Goal: Task Accomplishment & Management: Use online tool/utility

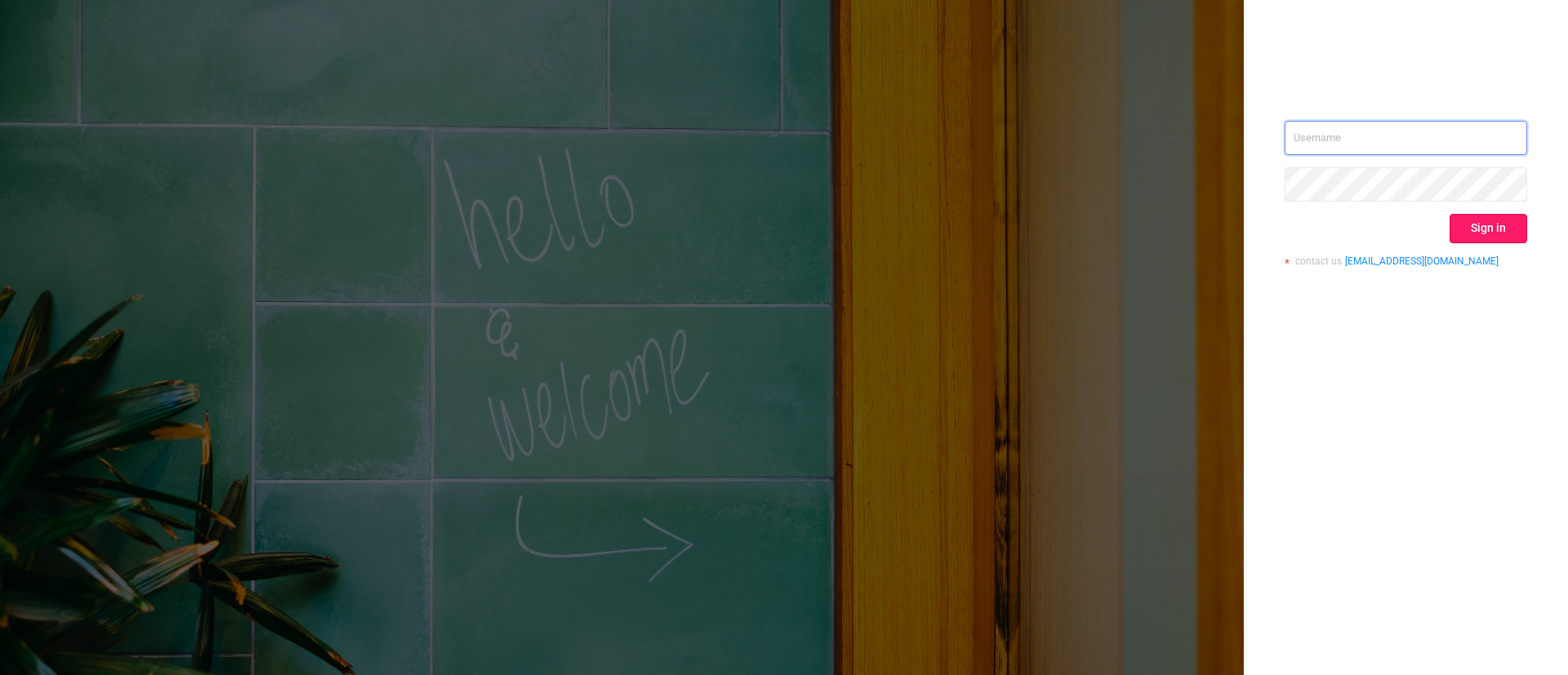
type input "[EMAIL_ADDRESS][DOMAIN_NAME]"
click at [1484, 232] on button "Sign in" at bounding box center [1488, 229] width 77 height 29
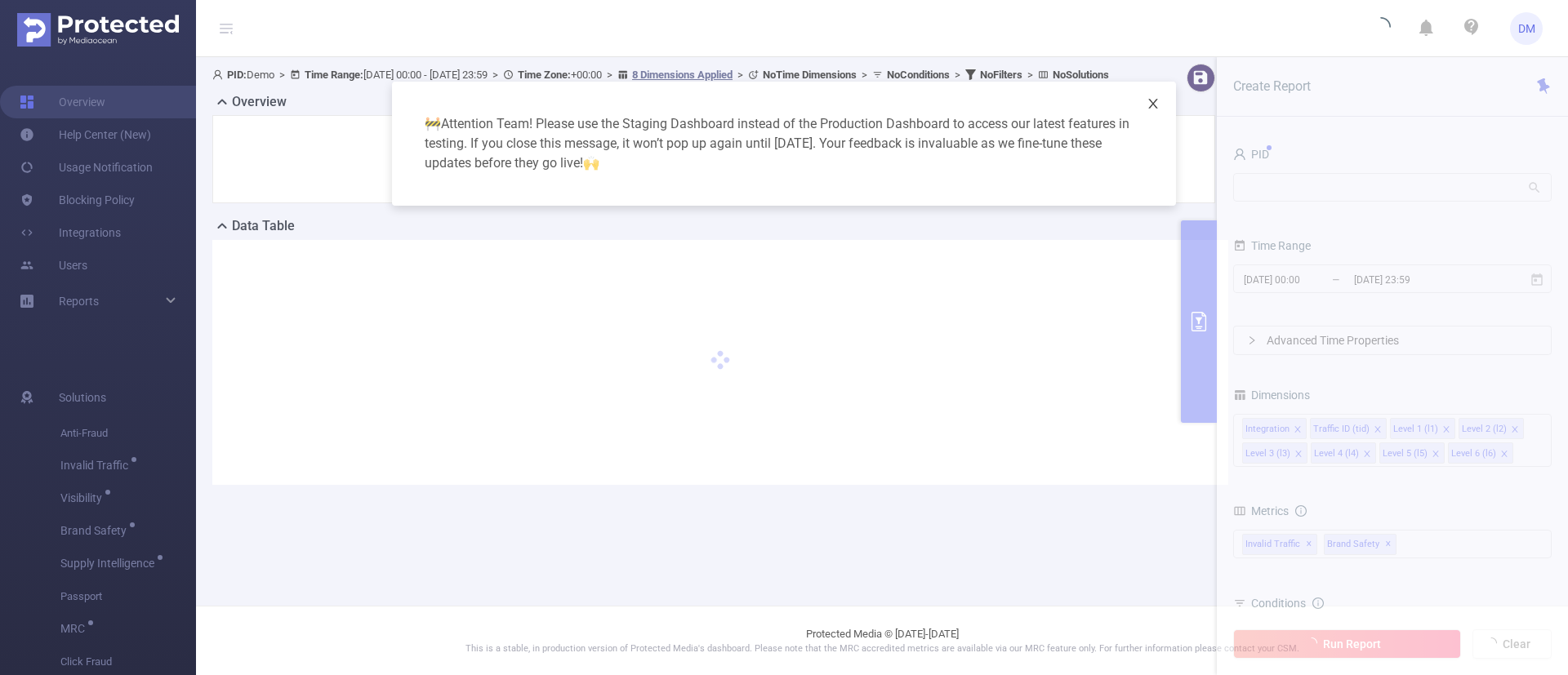
click at [1154, 105] on icon "icon: close" at bounding box center [1153, 104] width 9 height 10
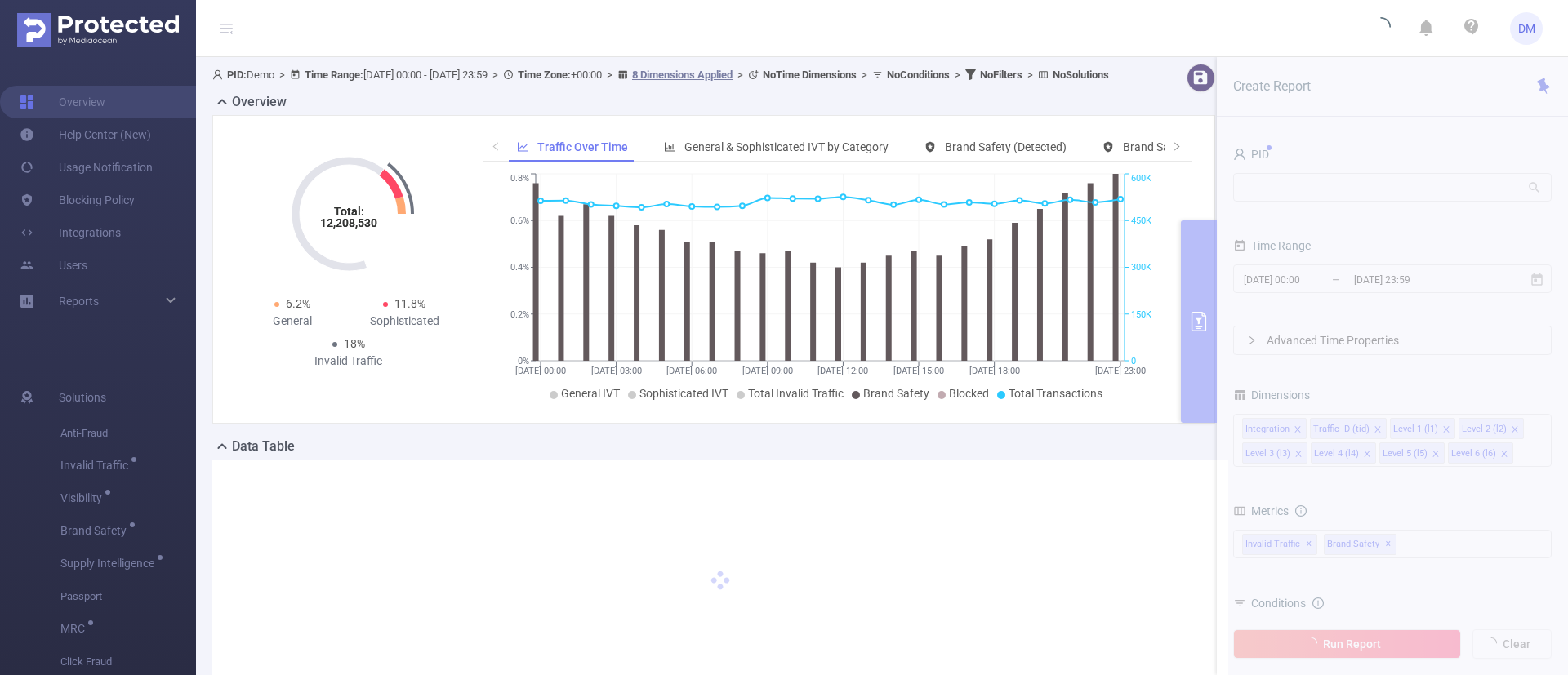
click at [1286, 180] on section "PID: Demo > Time Range: [DATE] 00:00 - [DATE] 23:59 > Time Zone: +00:00 > 8 Dim…" at bounding box center [882, 398] width 1372 height 681
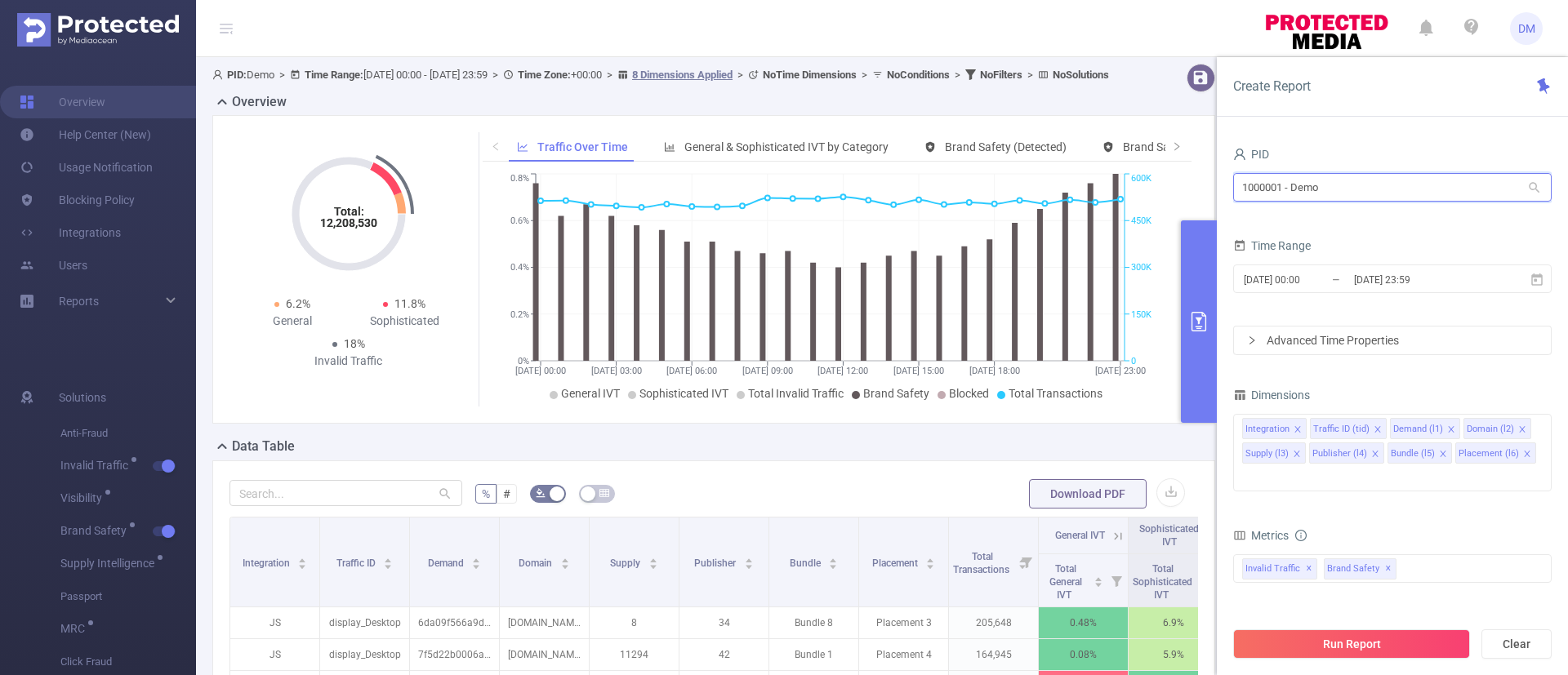
click at [1286, 187] on input "1000001 - Demo" at bounding box center [1393, 187] width 319 height 28
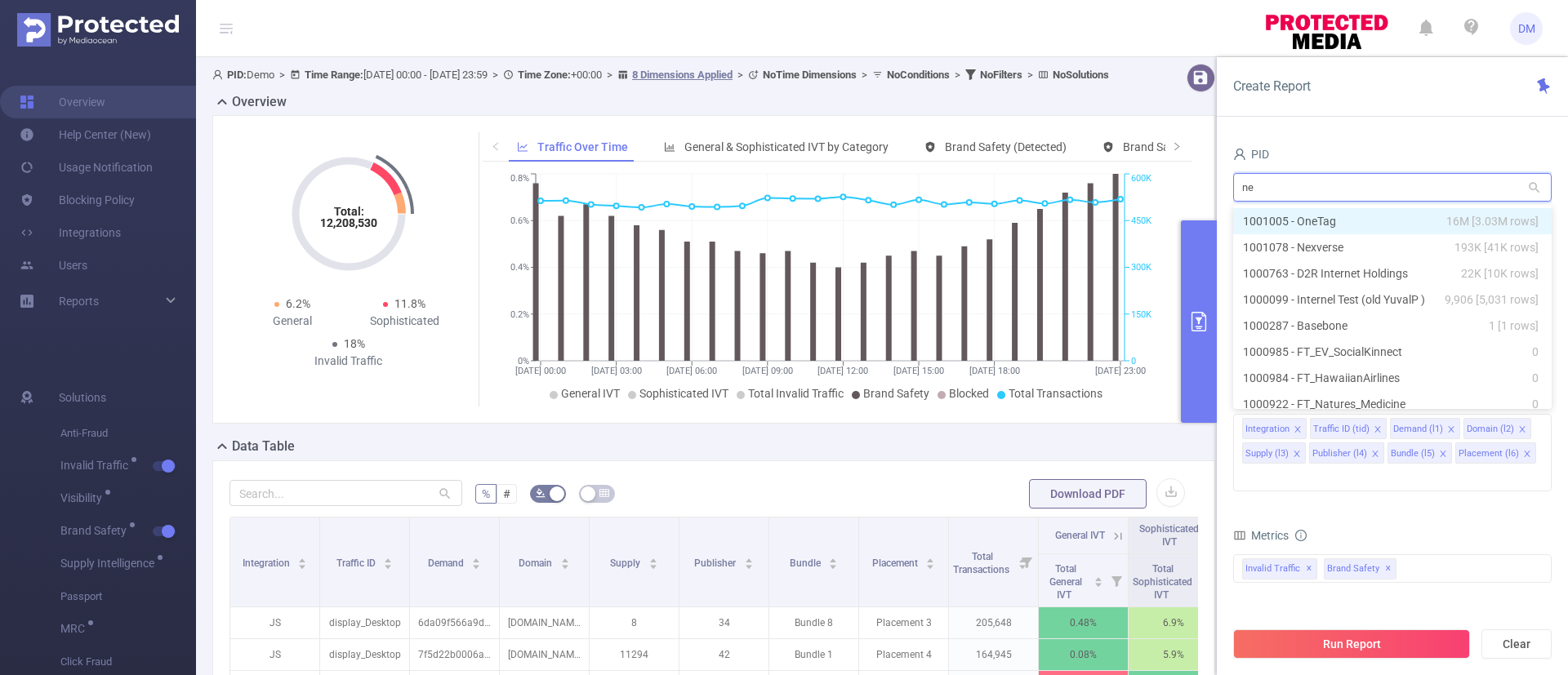
type input "nex"
click at [1346, 221] on li "1001078 - Nexverse 193K [41K rows]" at bounding box center [1393, 221] width 319 height 26
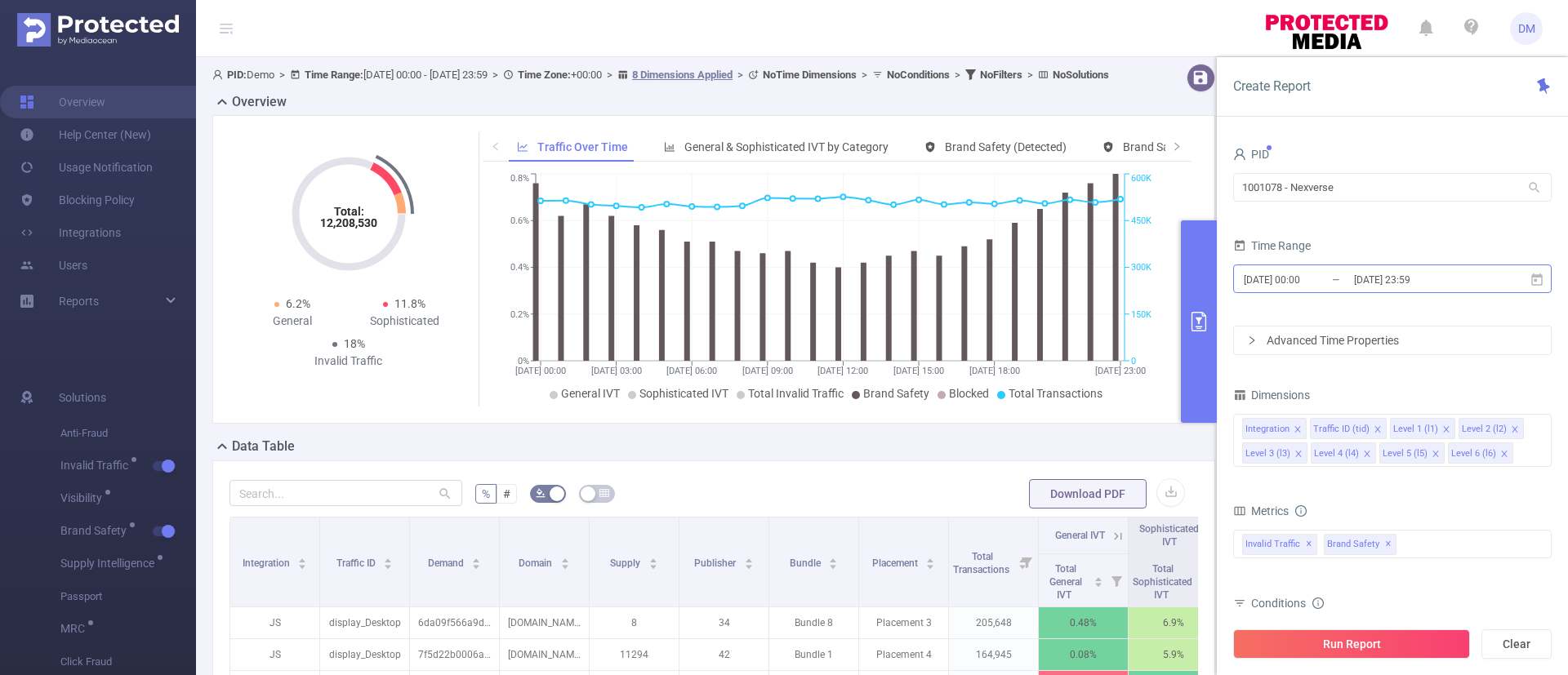
click at [1384, 279] on input "[DATE] 23:59" at bounding box center [1418, 280] width 132 height 22
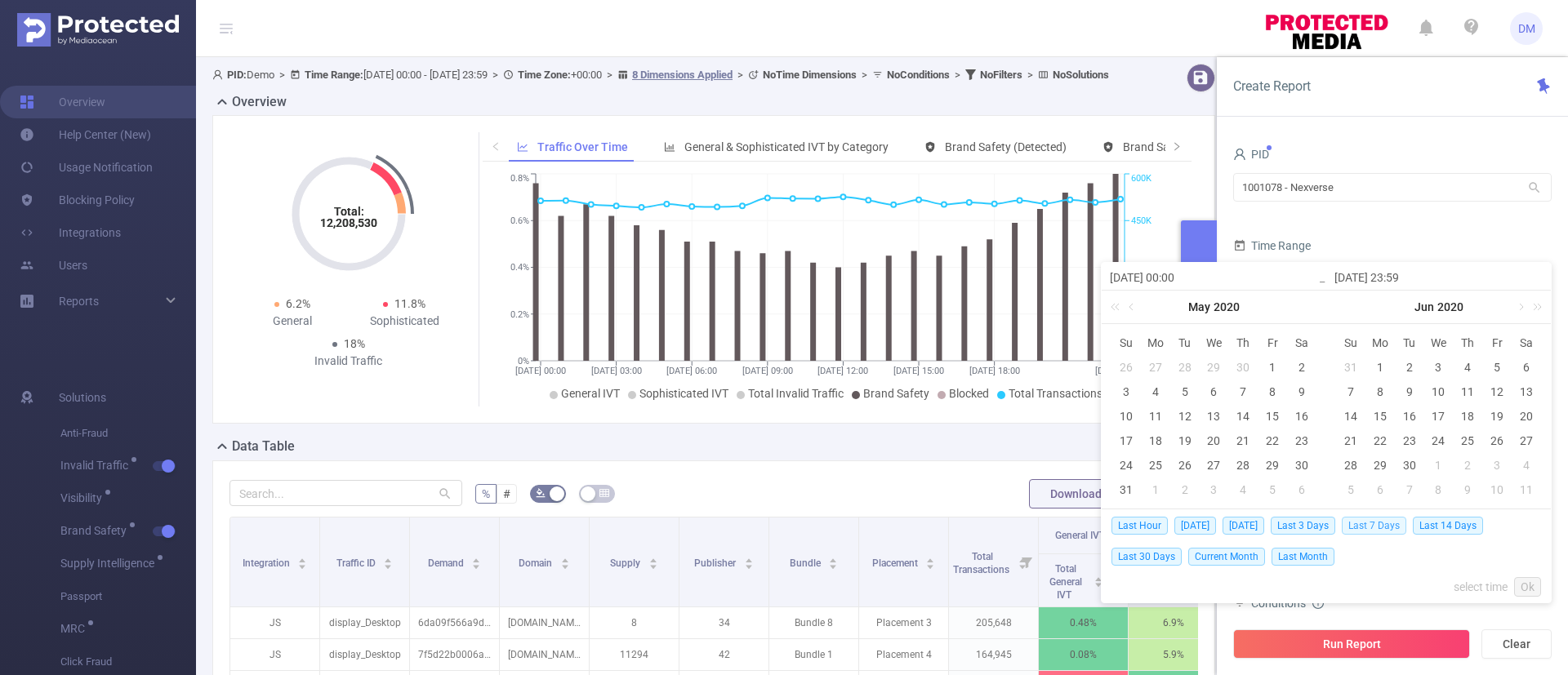
click at [1369, 533] on span "Last 7 Days" at bounding box center [1374, 526] width 64 height 18
type input "[DATE] 00:00"
type input "[DATE] 23:59"
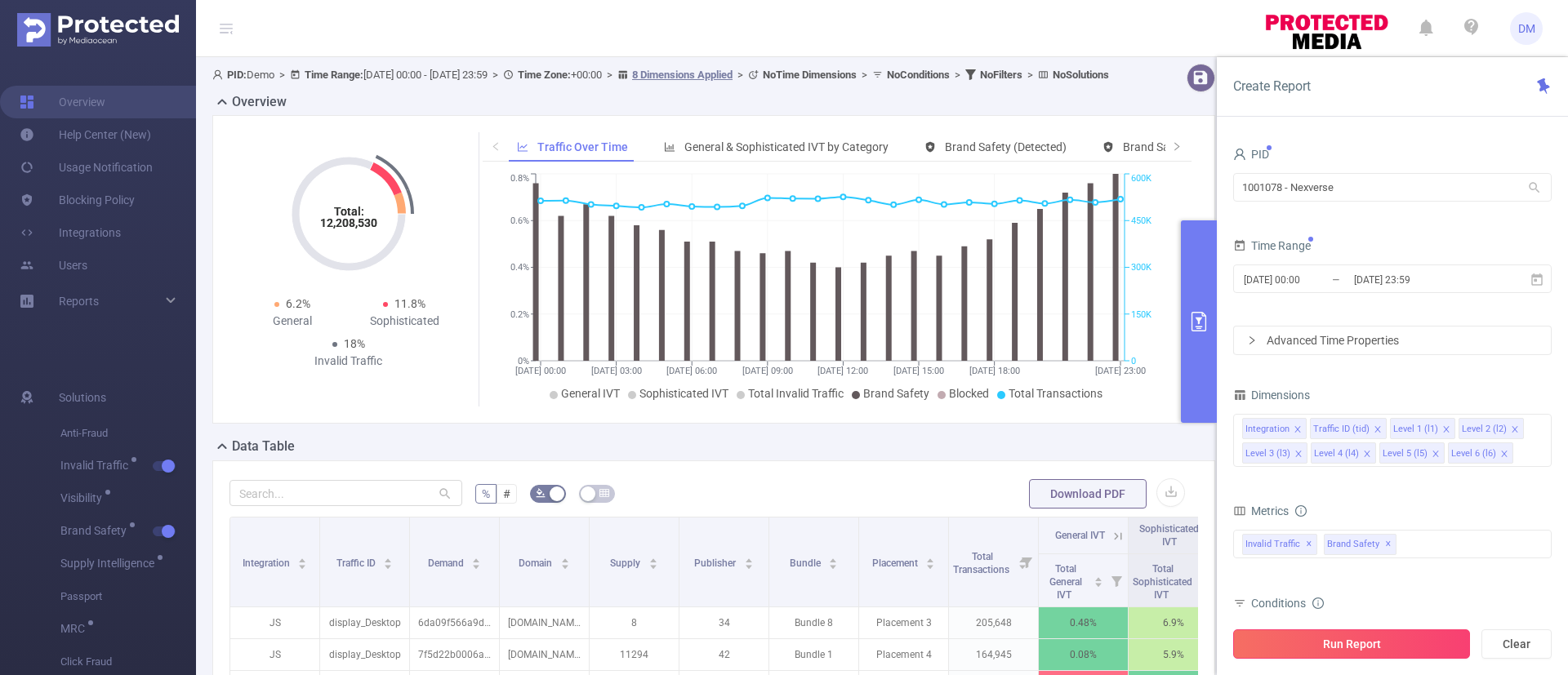
click at [1356, 644] on button "Run Report" at bounding box center [1352, 645] width 237 height 29
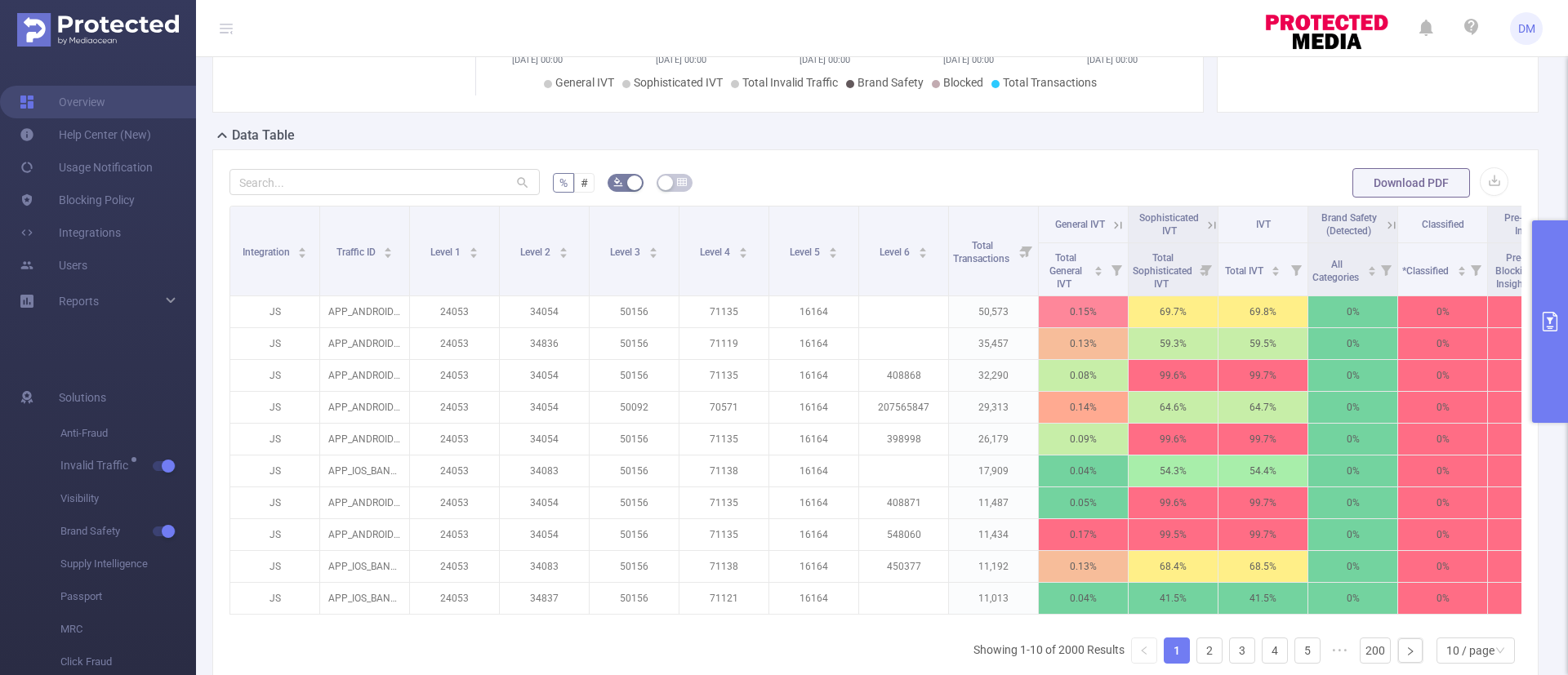
scroll to position [320, 0]
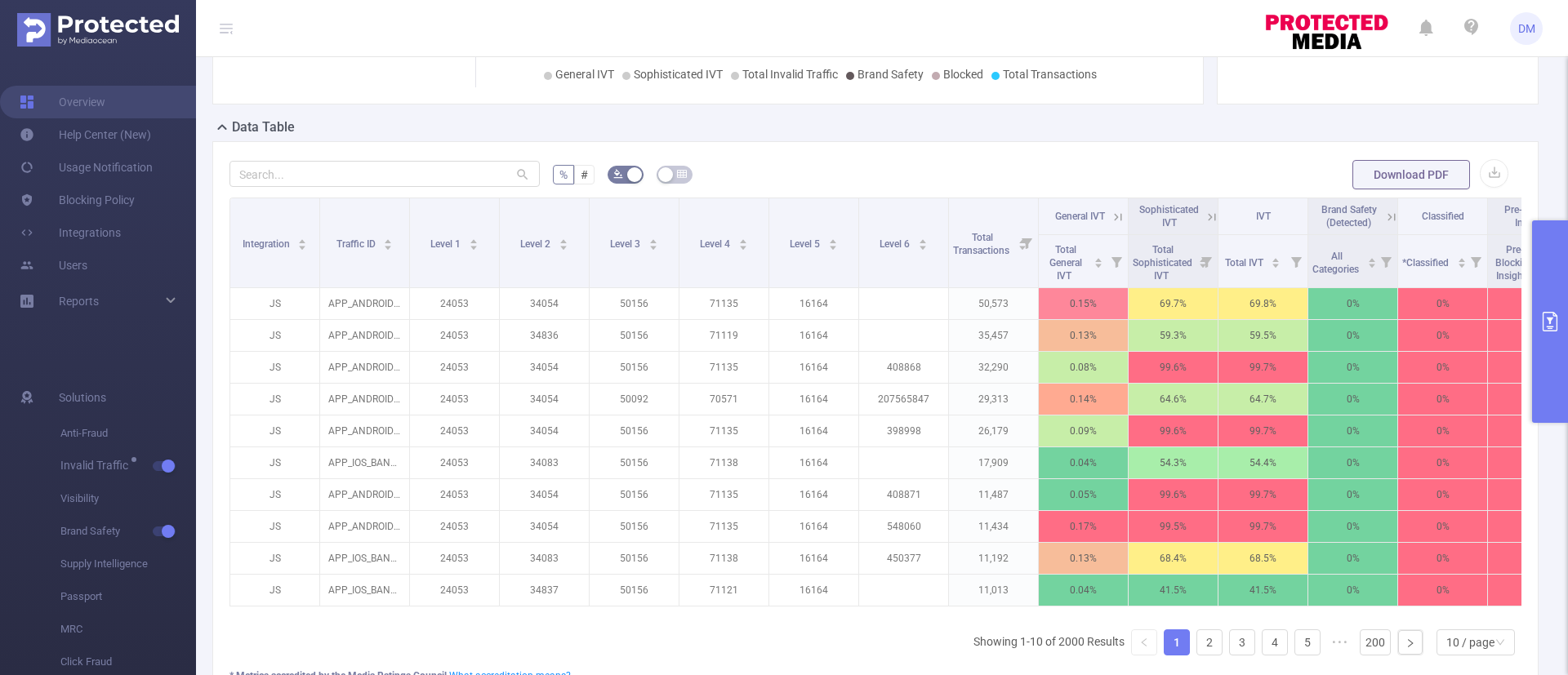
click at [1212, 218] on icon at bounding box center [1213, 218] width 15 height 15
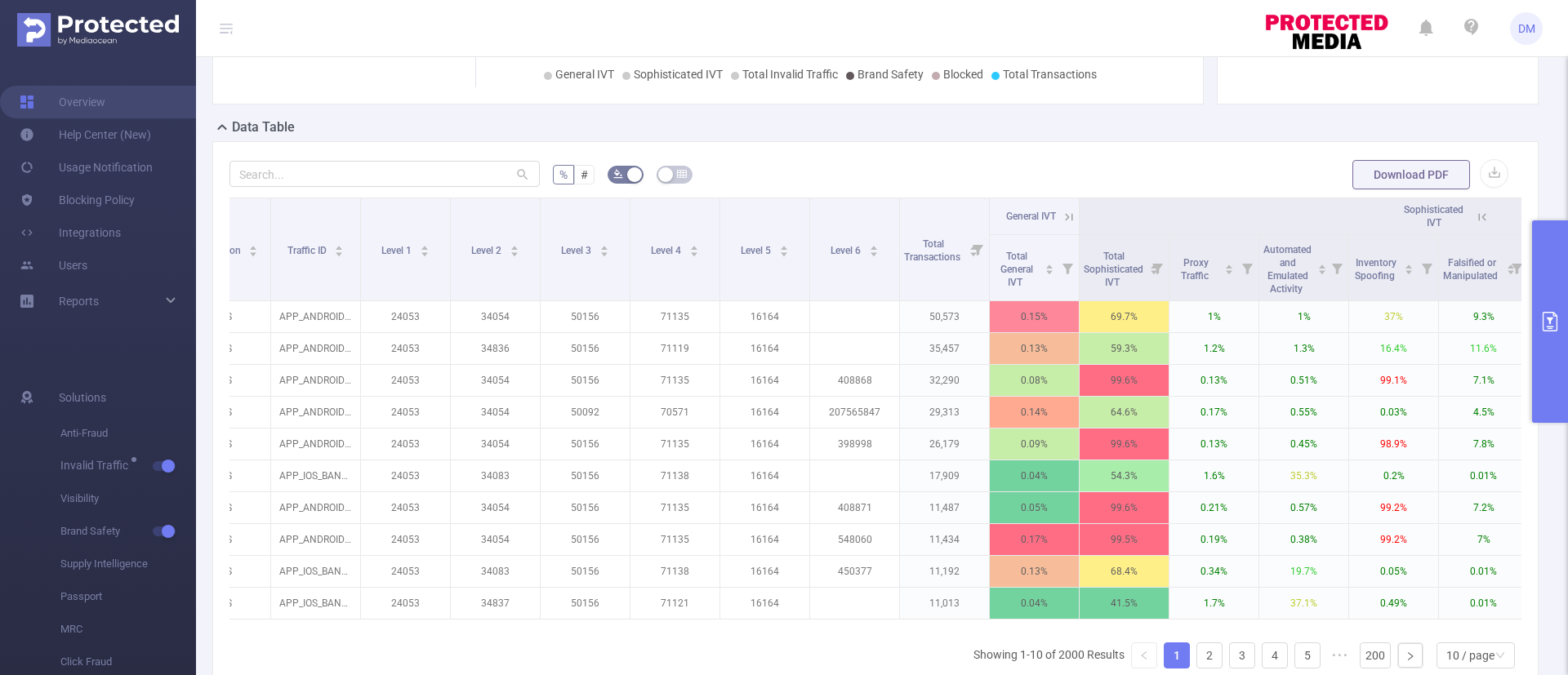
scroll to position [0, 0]
